Goal: Task Accomplishment & Management: Use online tool/utility

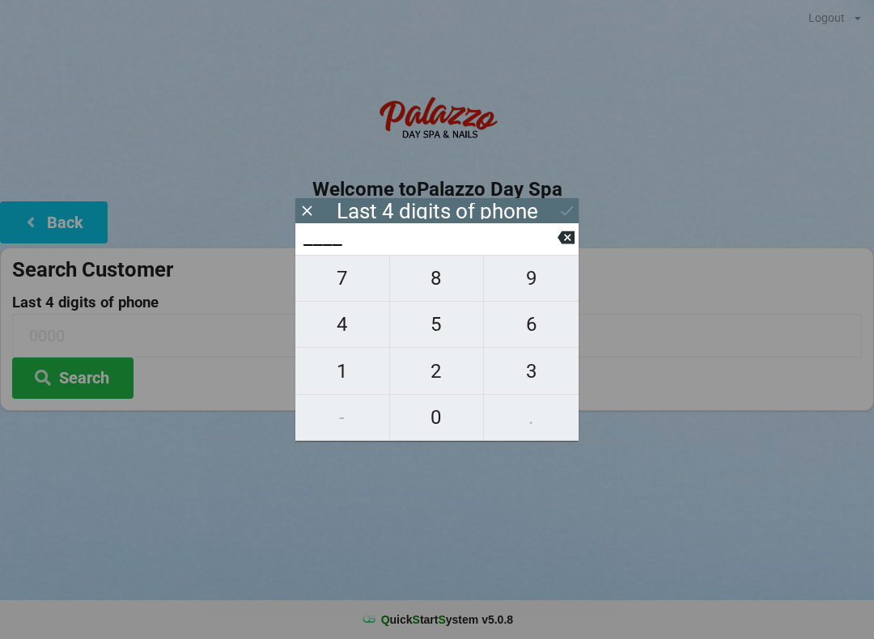
click at [364, 272] on span "7" at bounding box center [342, 278] width 94 height 34
type input "7___"
click at [341, 319] on span "4" at bounding box center [342, 324] width 94 height 34
type input "74__"
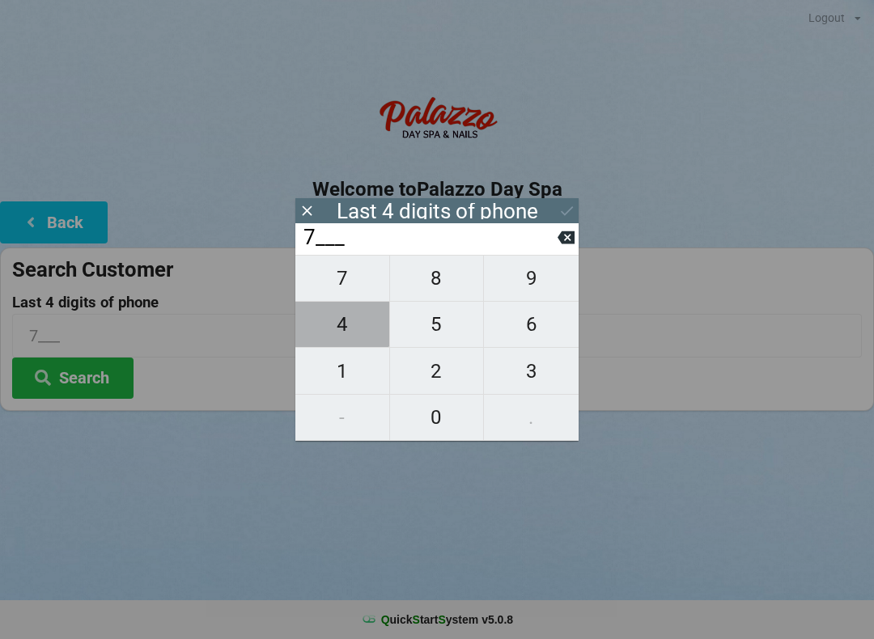
type input "74__"
click at [337, 338] on span "4" at bounding box center [342, 324] width 94 height 34
type input "744_"
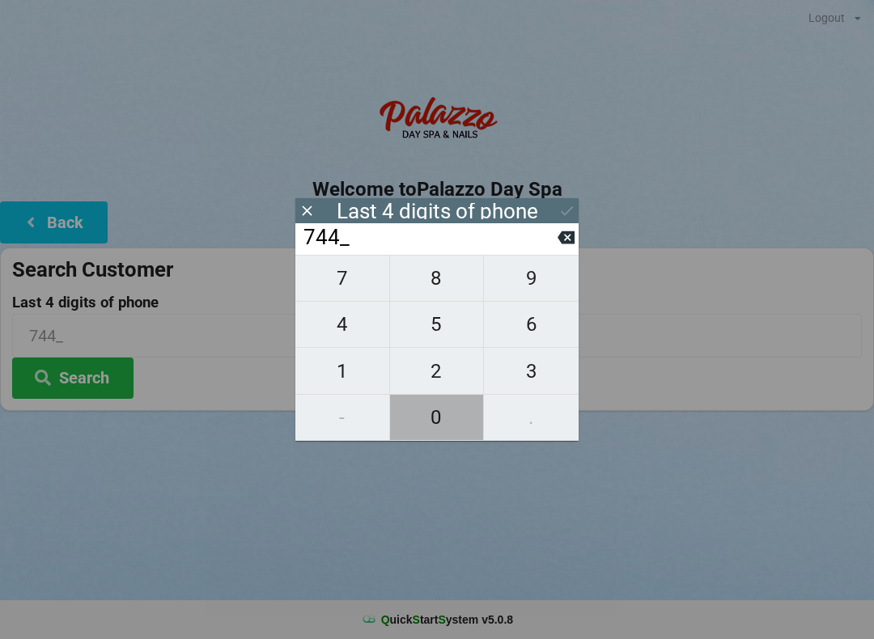
click at [433, 430] on span "0" at bounding box center [437, 418] width 94 height 34
type input "7440"
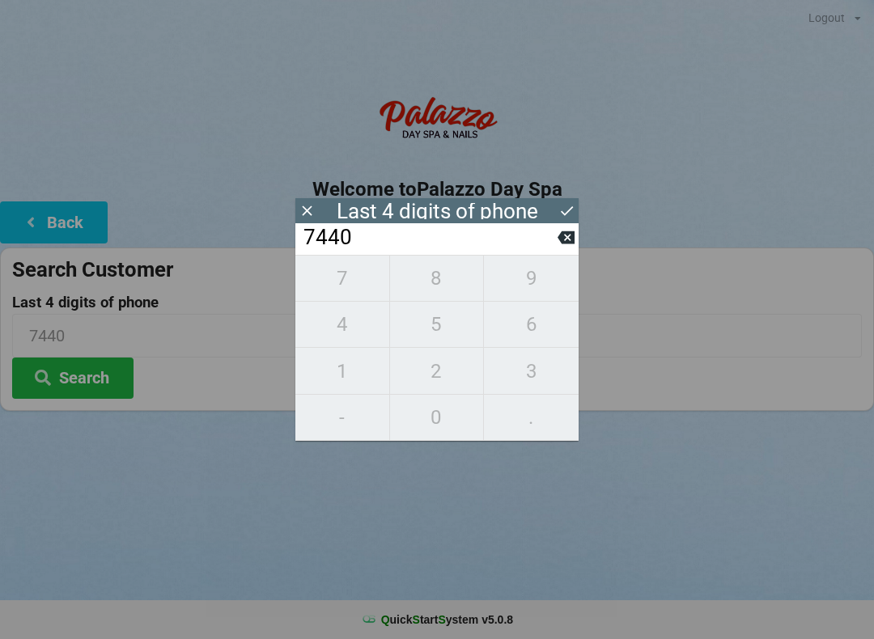
click at [99, 384] on button "Search" at bounding box center [72, 378] width 121 height 41
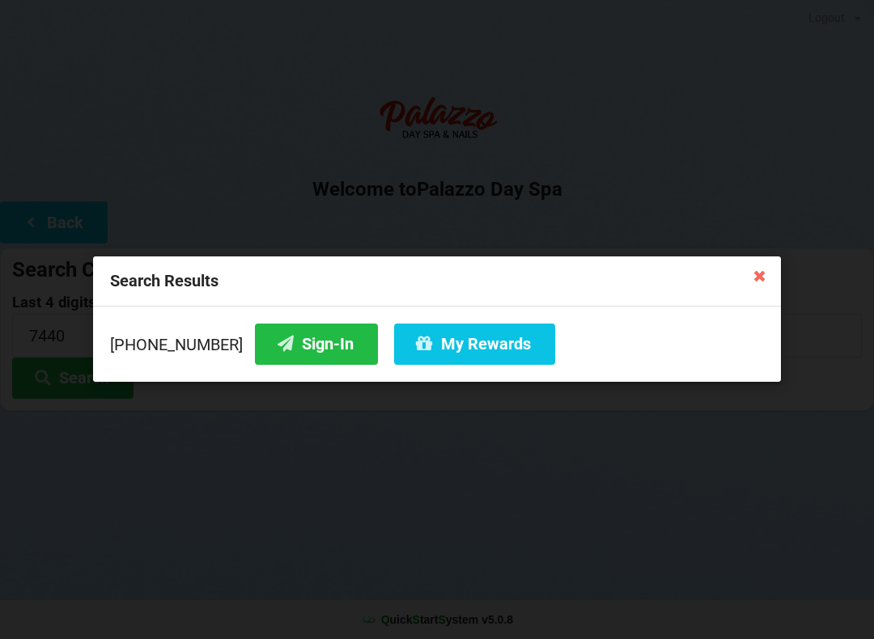
click at [446, 346] on button "My Rewards" at bounding box center [474, 344] width 161 height 41
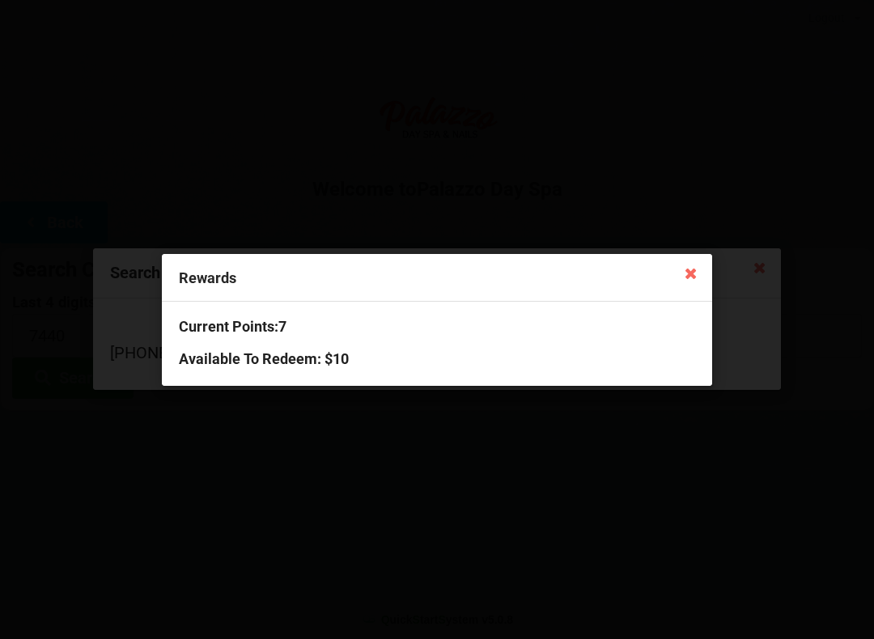
click at [667, 282] on div "Rewards" at bounding box center [437, 278] width 550 height 48
click at [697, 266] on icon at bounding box center [691, 273] width 26 height 26
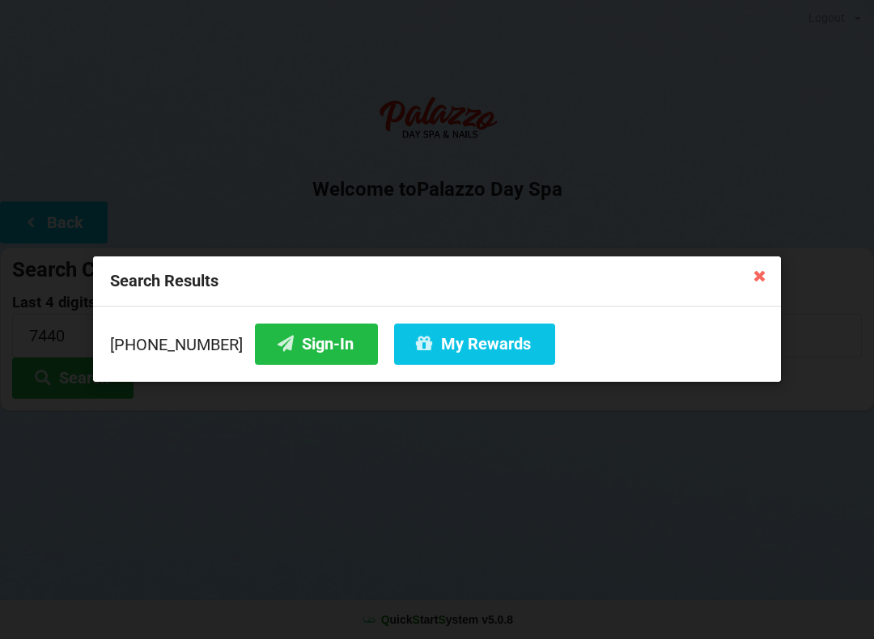
click at [299, 343] on button "Sign-In" at bounding box center [316, 344] width 123 height 41
